Goal: Task Accomplishment & Management: Complete application form

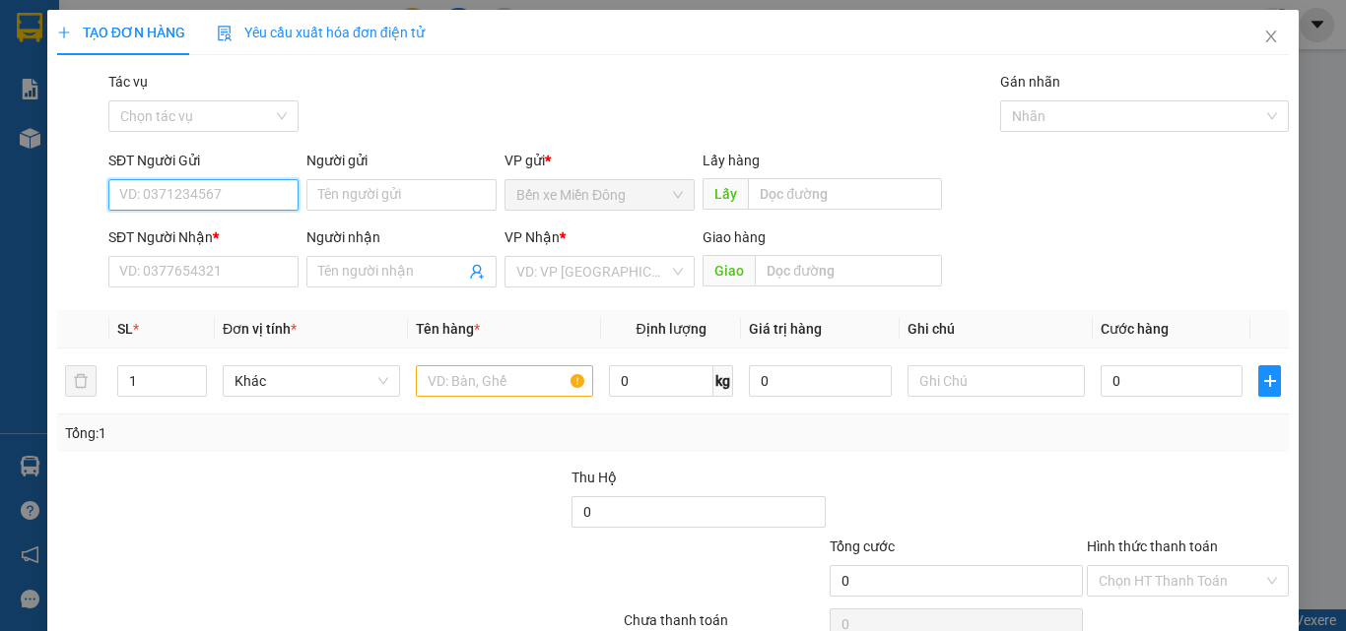
click at [202, 195] on input "SĐT Người Gửi" at bounding box center [203, 195] width 190 height 32
type input "0969901092"
click at [245, 288] on div "SĐT Người Nhận * VD: 0377654321" at bounding box center [203, 261] width 190 height 69
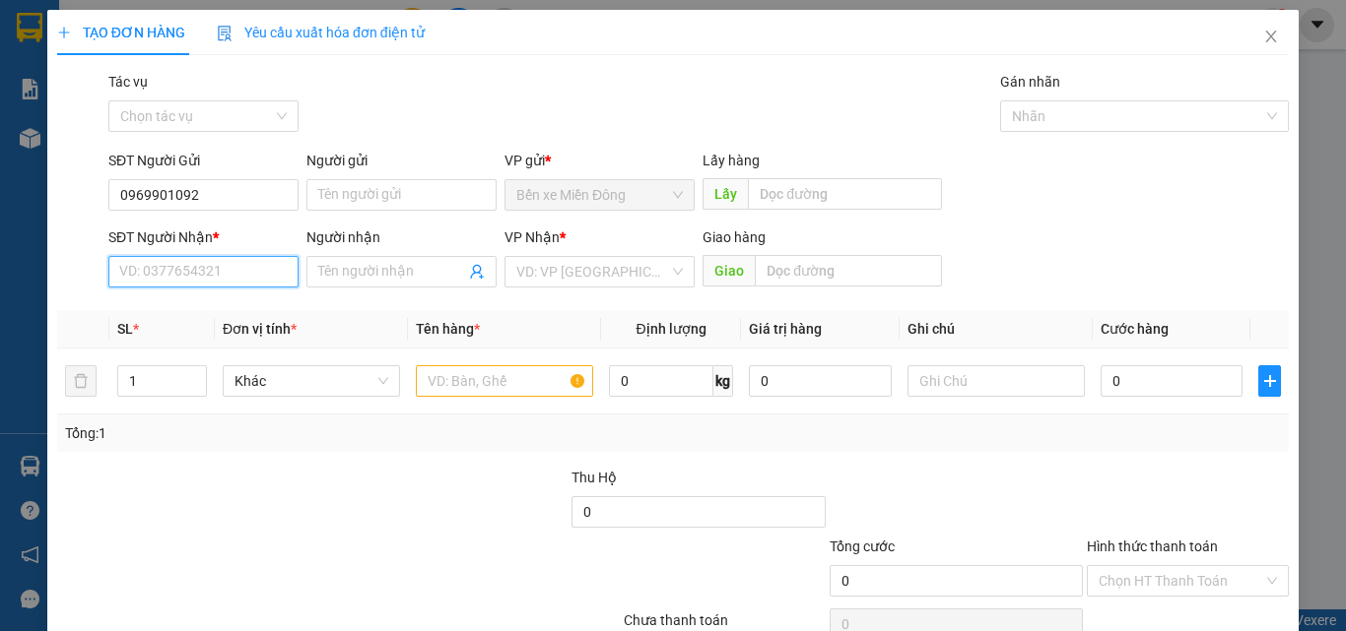
click at [226, 263] on input "SĐT Người Nhận *" at bounding box center [203, 272] width 190 height 32
type input "0984786030"
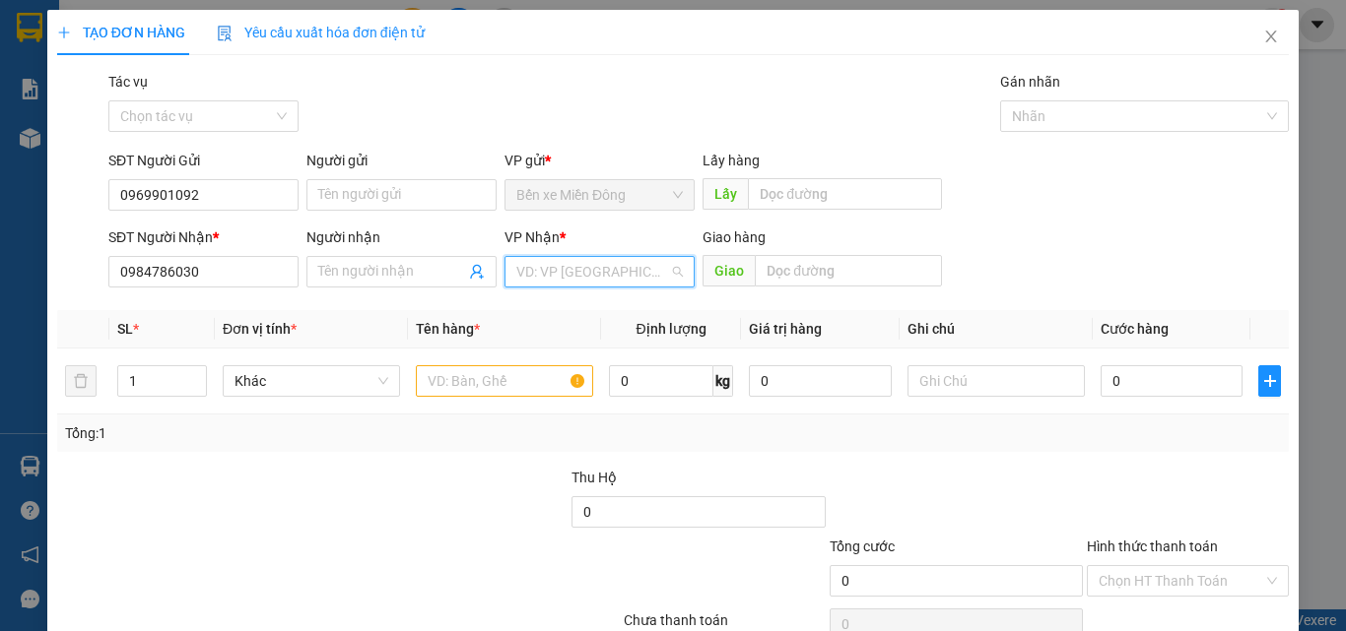
click at [551, 266] on input "search" at bounding box center [592, 272] width 153 height 30
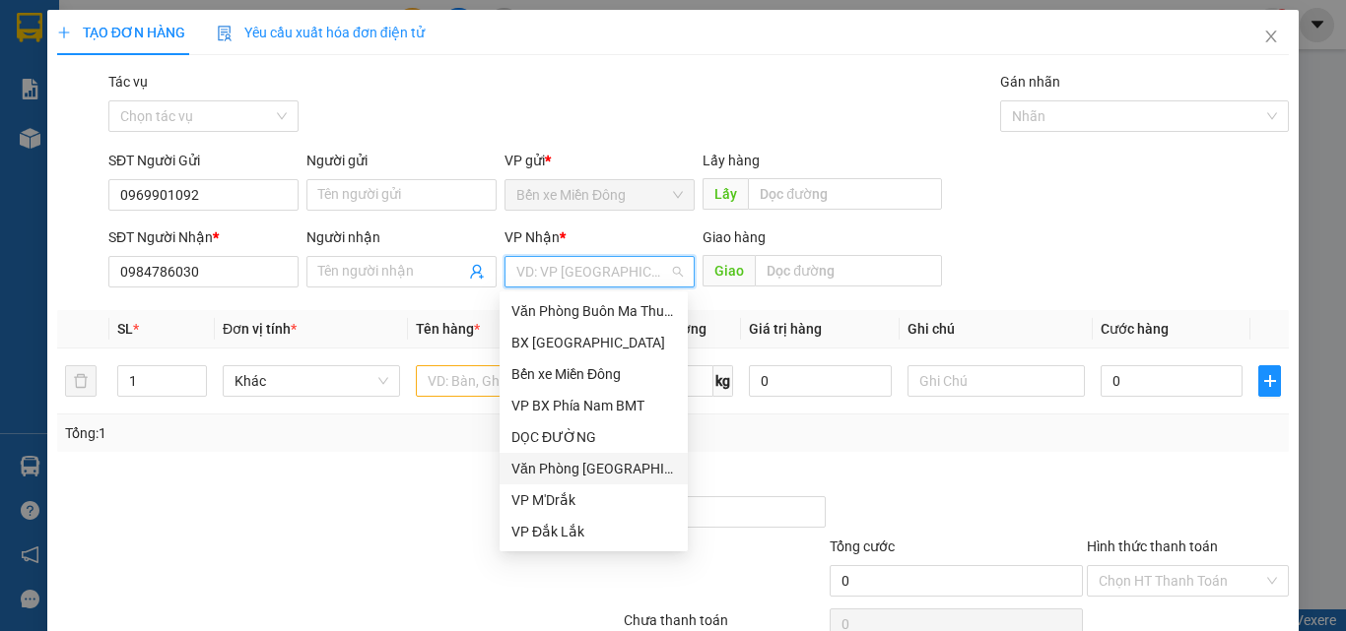
scroll to position [99, 0]
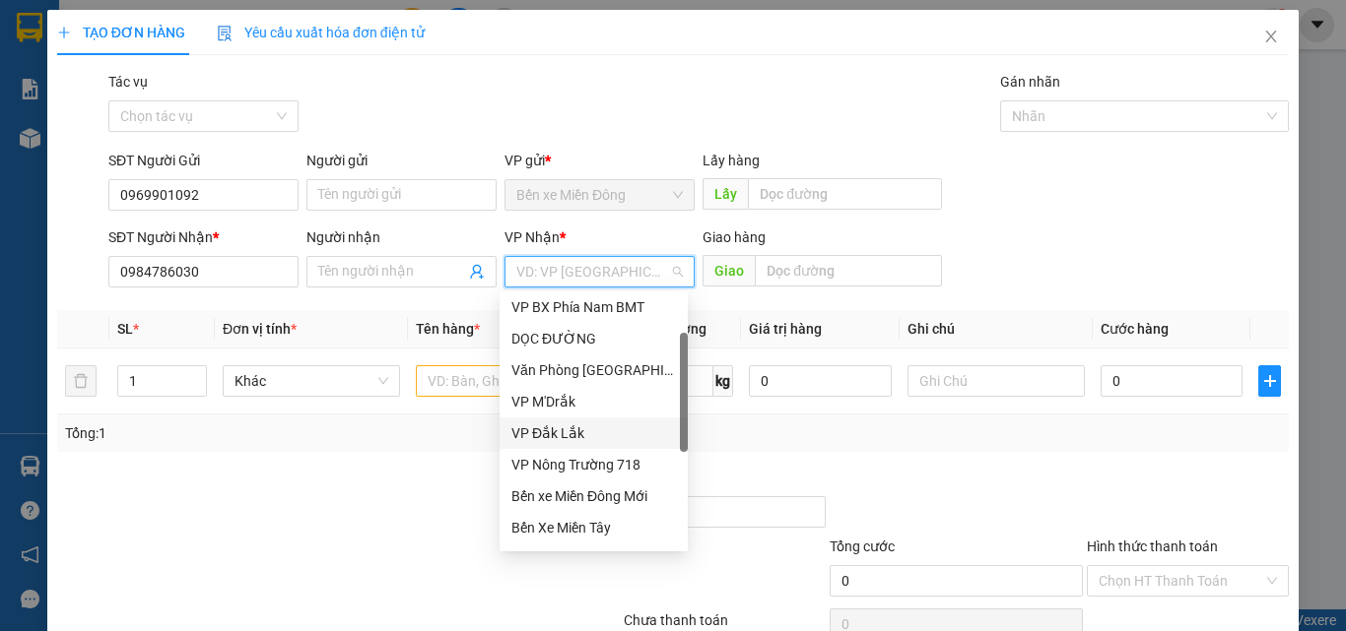
click at [567, 429] on div "VP Đắk Lắk" at bounding box center [593, 434] width 165 height 22
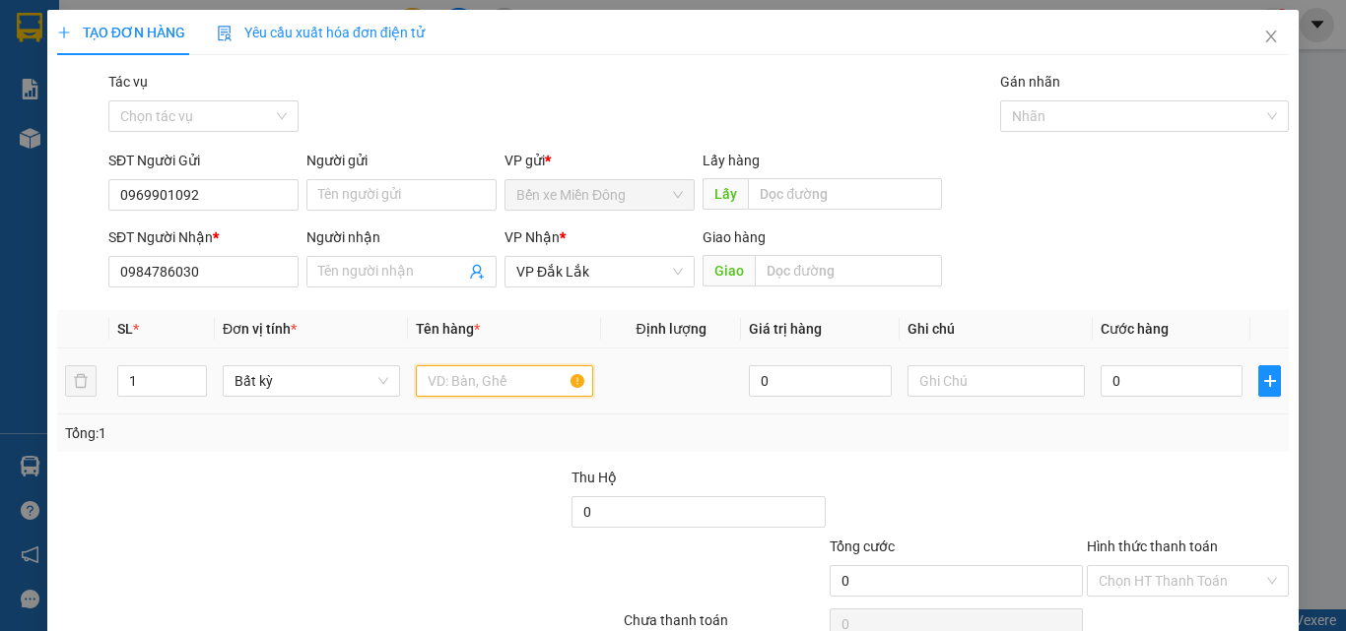
click at [479, 371] on input "text" at bounding box center [504, 381] width 177 height 32
click at [1129, 388] on input "0" at bounding box center [1171, 381] width 142 height 32
type input "5"
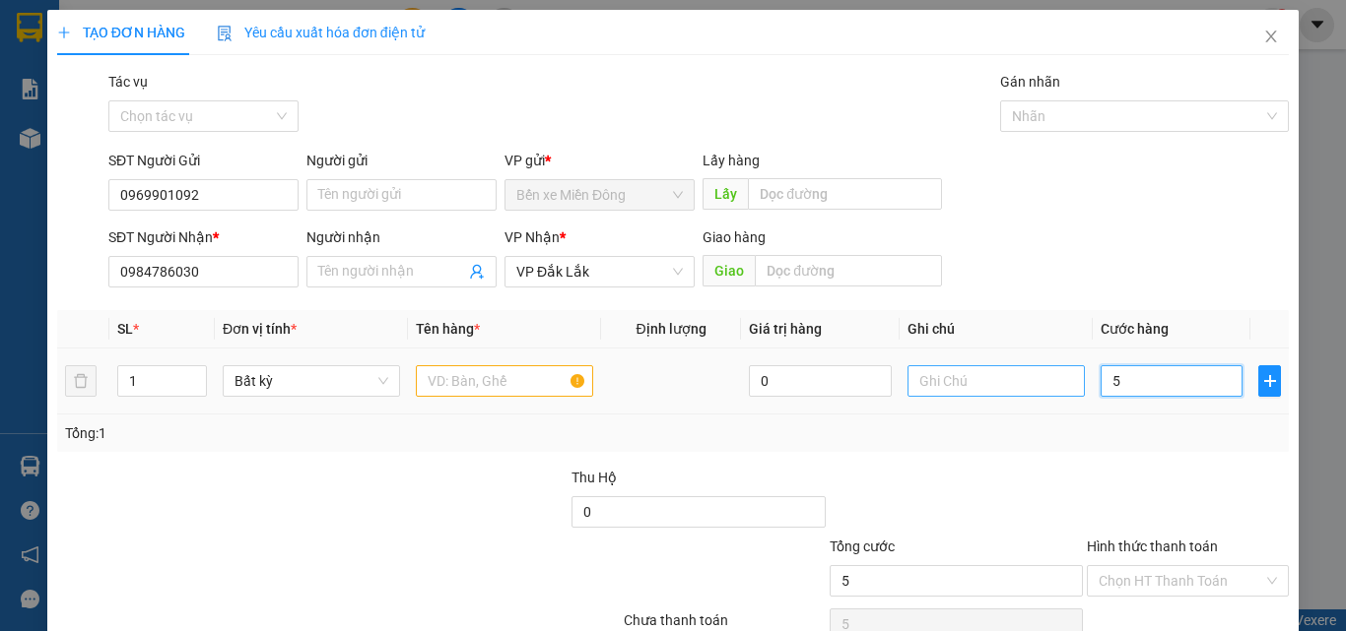
type input "50"
type input "500"
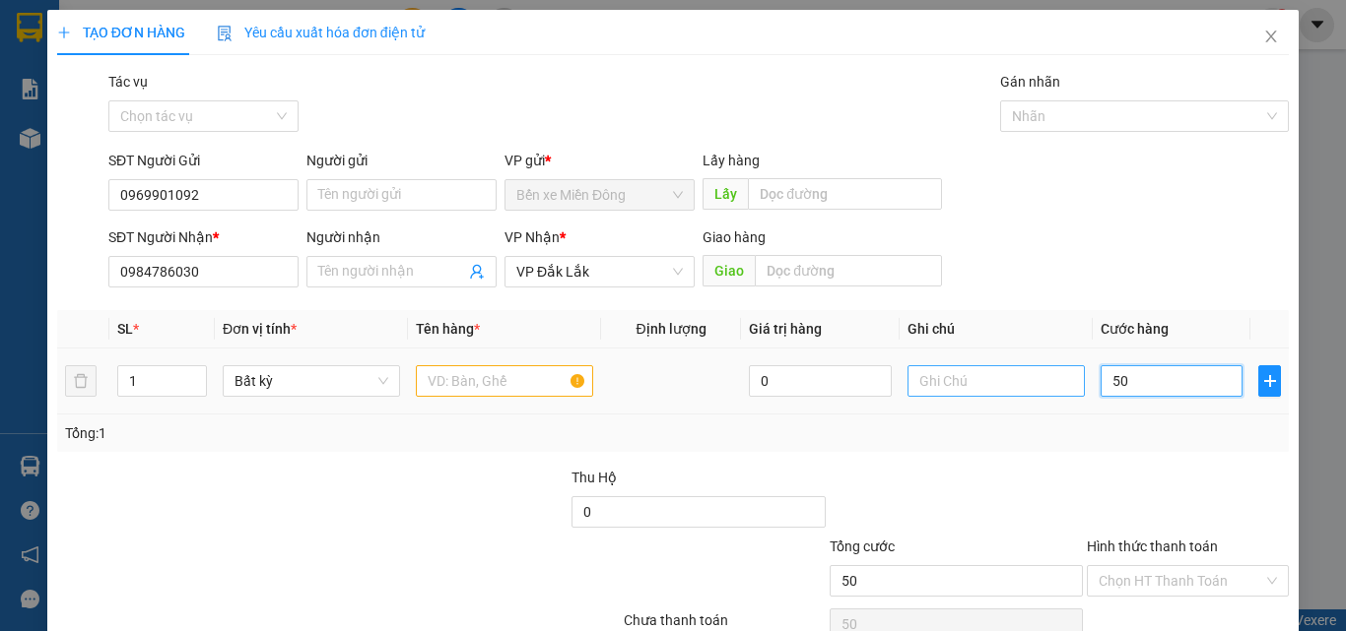
type input "500"
type input "5.000"
type input "50.000"
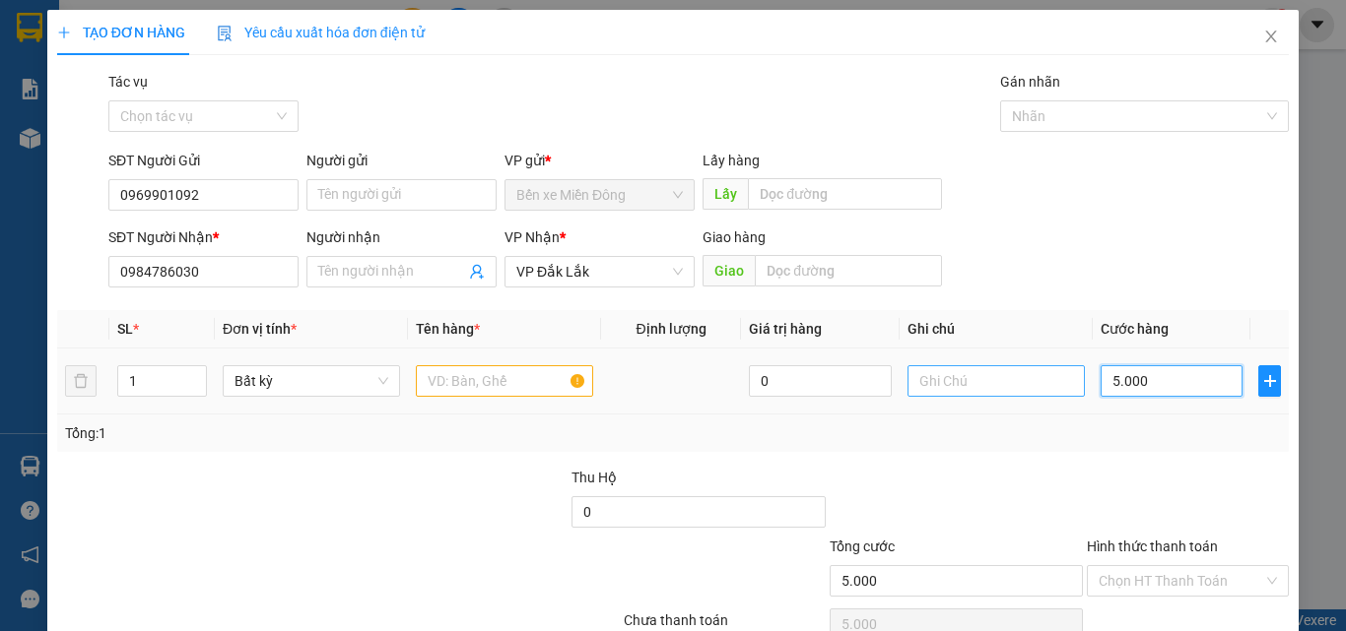
type input "50.000"
click at [478, 386] on input "text" at bounding box center [504, 381] width 177 height 32
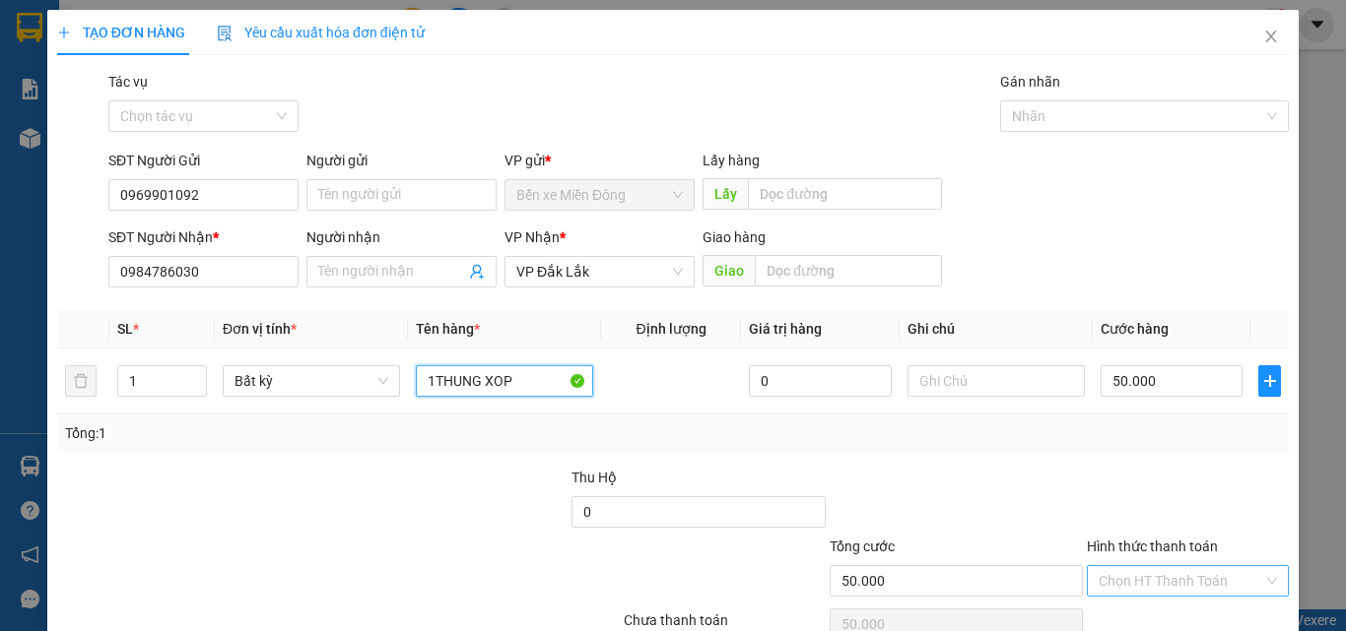
type input "1THUNG XOP"
click at [1171, 581] on input "Hình thức thanh toán" at bounding box center [1180, 581] width 165 height 30
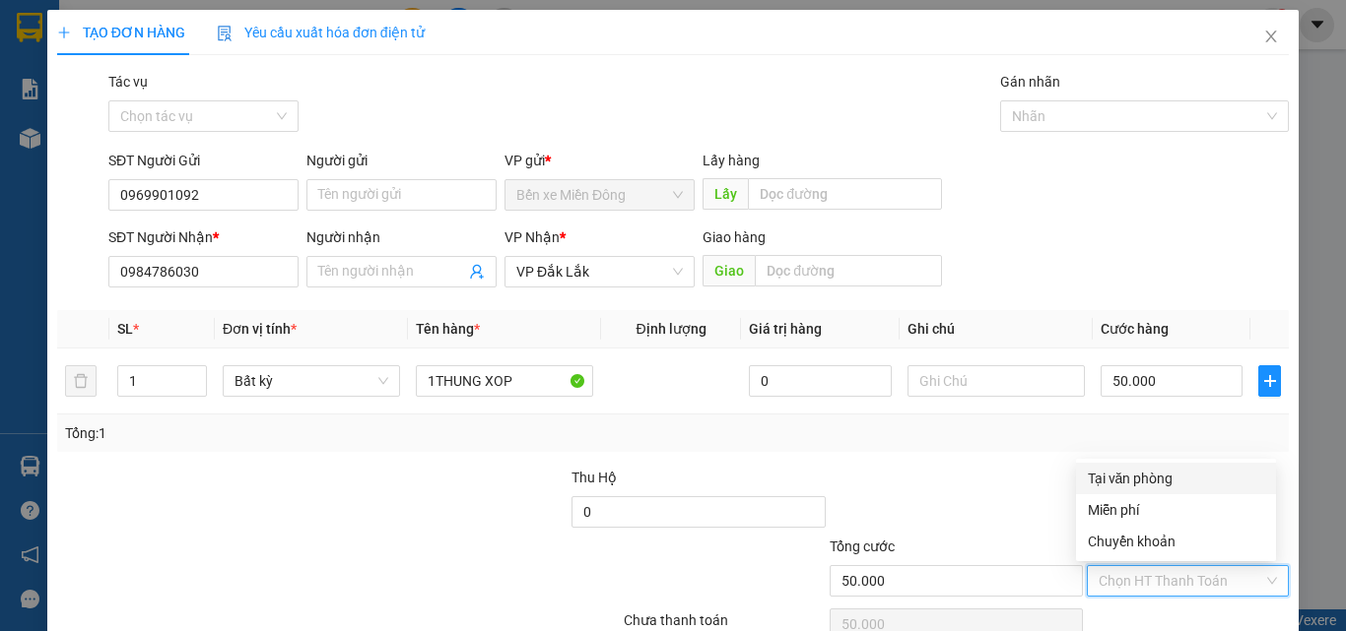
click at [1162, 479] on div "Tại văn phòng" at bounding box center [1176, 479] width 176 height 22
type input "0"
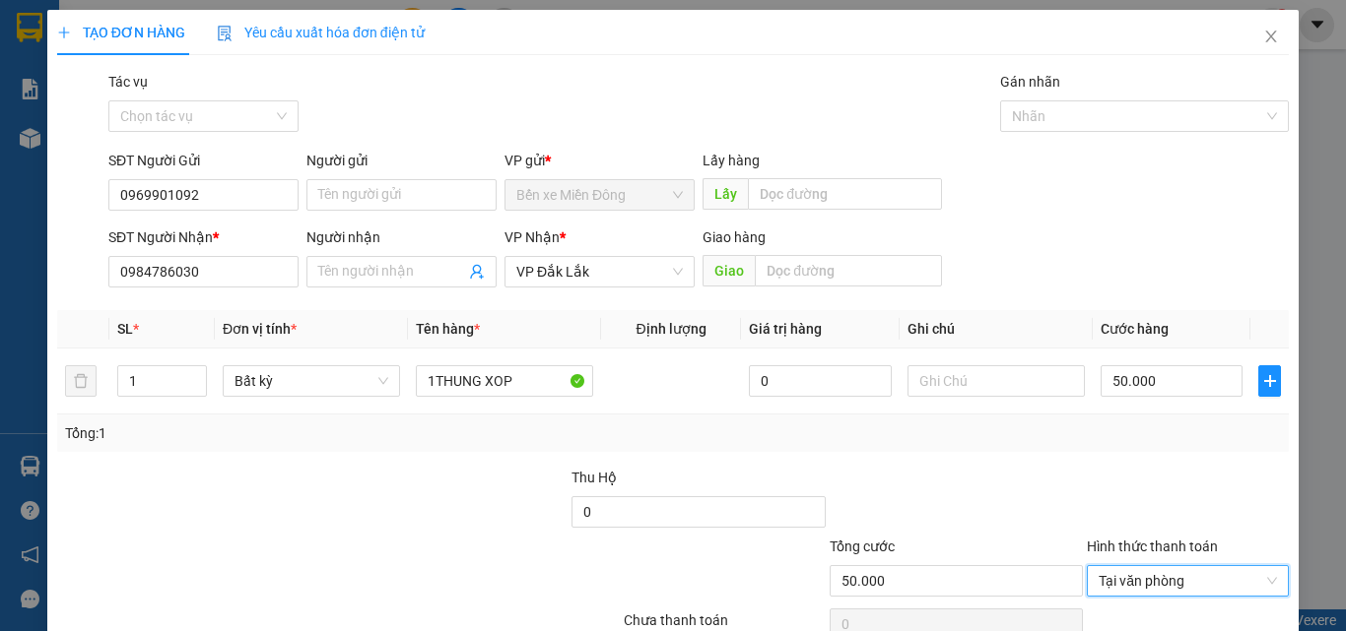
scroll to position [98, 0]
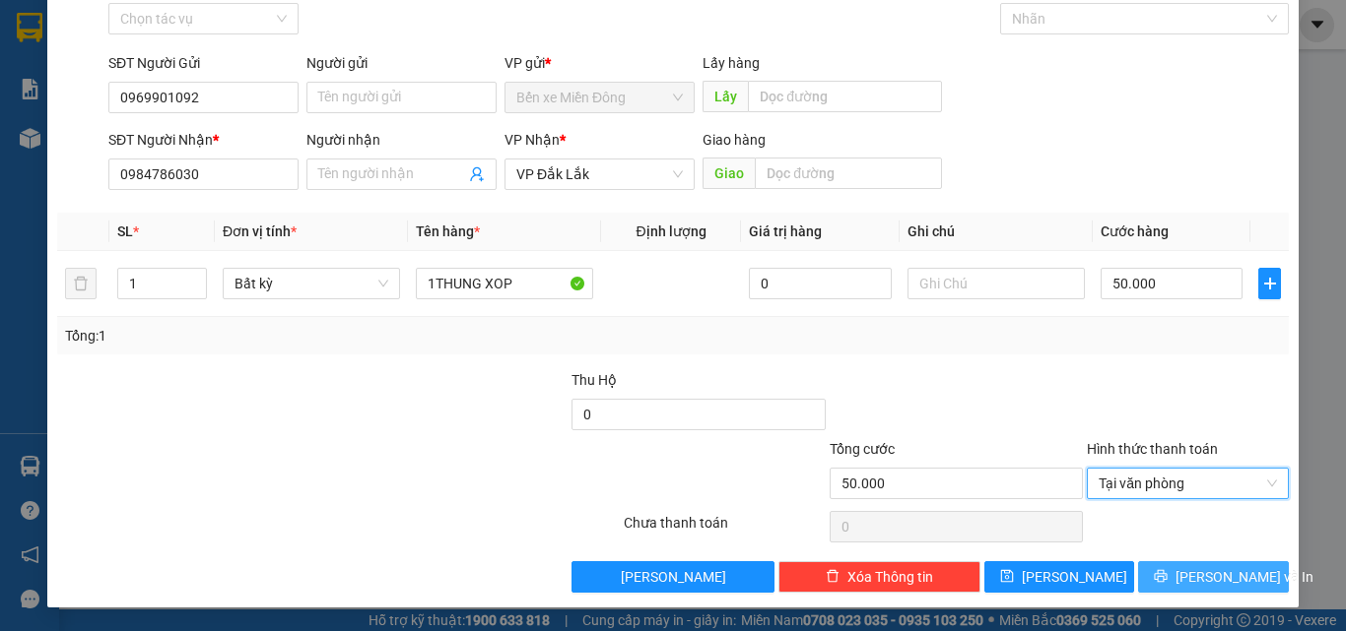
click at [1210, 573] on span "[PERSON_NAME] và In" at bounding box center [1244, 577] width 138 height 22
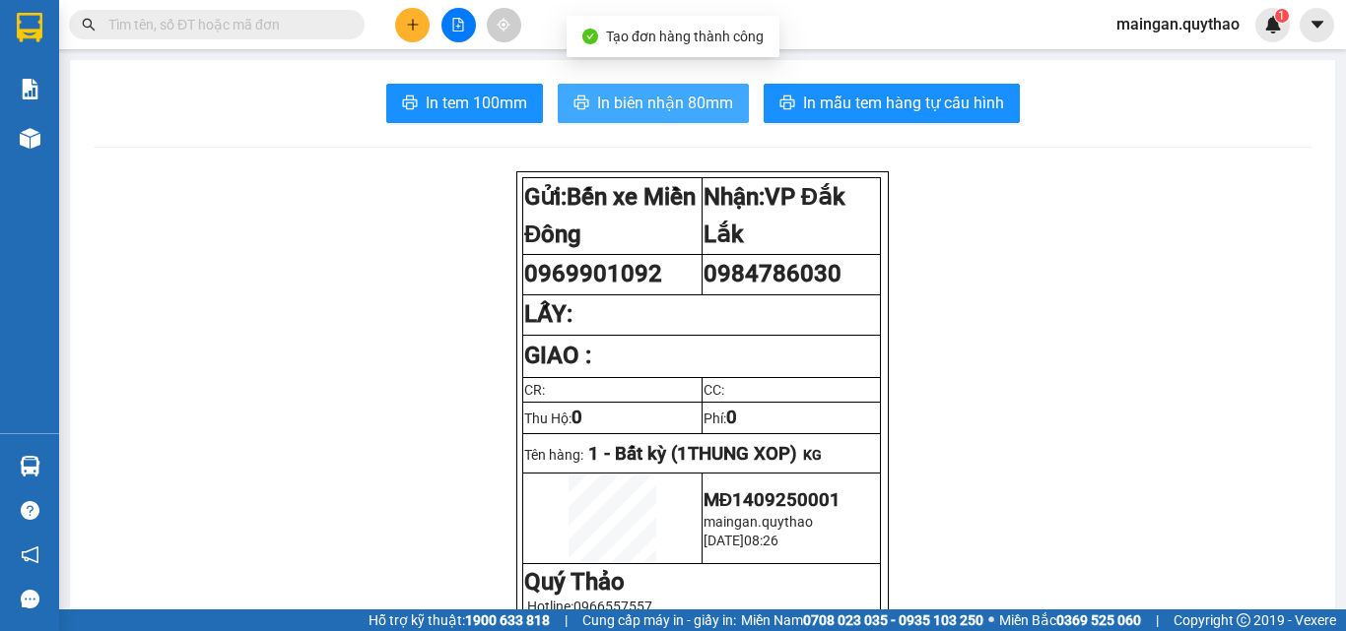
click at [651, 105] on span "In biên nhận 80mm" at bounding box center [665, 103] width 136 height 25
